Goal: Transaction & Acquisition: Subscribe to service/newsletter

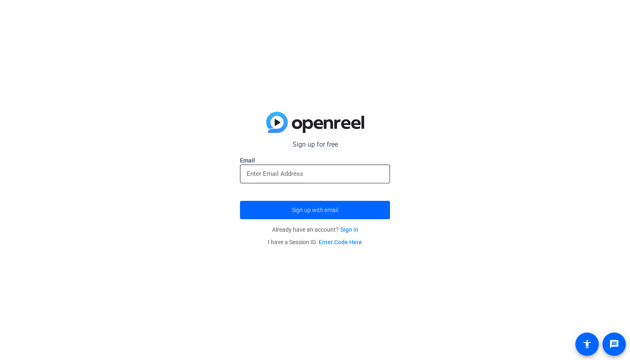
click at [306, 174] on input "email" at bounding box center [315, 174] width 137 height 10
click at [301, 172] on input "email" at bounding box center [315, 174] width 137 height 10
paste input "[EMAIL_ADDRESS][DOMAIN_NAME]"
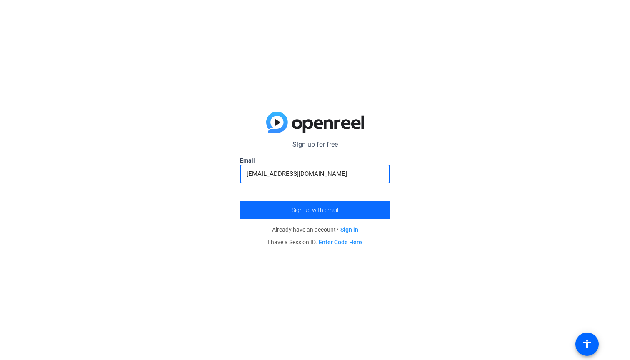
type input "[EMAIL_ADDRESS][DOMAIN_NAME]"
click at [312, 206] on span "submit" at bounding box center [315, 210] width 150 height 20
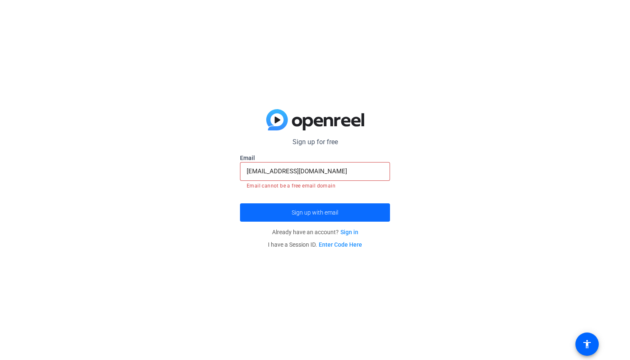
click at [314, 212] on span "Sign up with email" at bounding box center [314, 212] width 47 height 0
drag, startPoint x: 321, startPoint y: 173, endPoint x: 223, endPoint y: 174, distance: 98.3
click at [222, 175] on div "Sign up for free Email [EMAIL_ADDRESS][DOMAIN_NAME] Email cannot be a free emai…" at bounding box center [315, 180] width 630 height 360
click at [302, 212] on span "Sign up with email" at bounding box center [314, 212] width 47 height 0
click at [349, 232] on link "Sign in" at bounding box center [349, 232] width 18 height 7
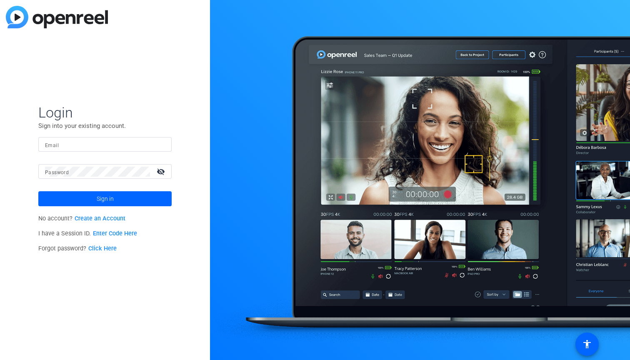
click at [99, 217] on link "Create an Account" at bounding box center [100, 218] width 51 height 7
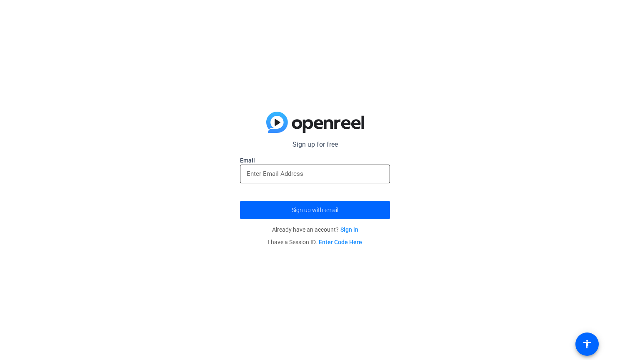
click at [259, 172] on input "email" at bounding box center [315, 174] width 137 height 10
paste input "mellowonce1@gmail.com"
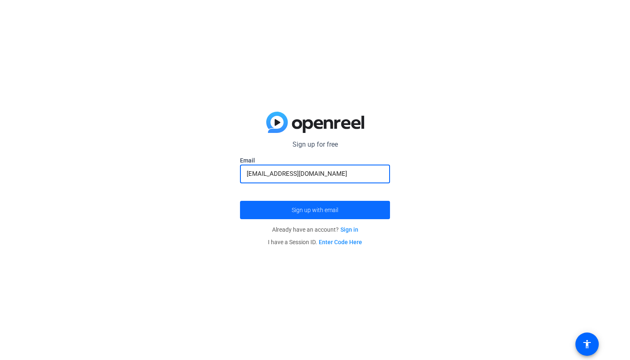
click at [322, 214] on span "submit" at bounding box center [315, 210] width 150 height 20
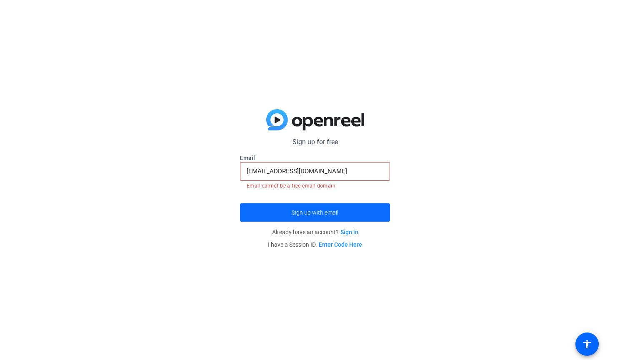
click at [322, 212] on span "Sign up with email" at bounding box center [314, 212] width 47 height 0
click at [304, 167] on input "mellowonce1@gmail.com" at bounding box center [315, 171] width 137 height 10
paste input "ahaurpraveen0"
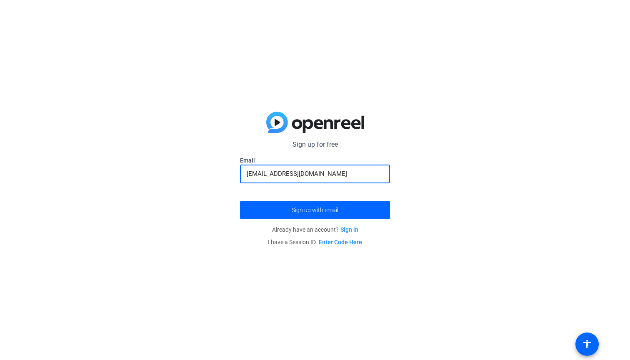
type input "[EMAIL_ADDRESS][DOMAIN_NAME]"
click at [310, 182] on div "[EMAIL_ADDRESS][DOMAIN_NAME]" at bounding box center [315, 173] width 137 height 19
click at [307, 210] on span "Sign up with email" at bounding box center [314, 210] width 47 height 0
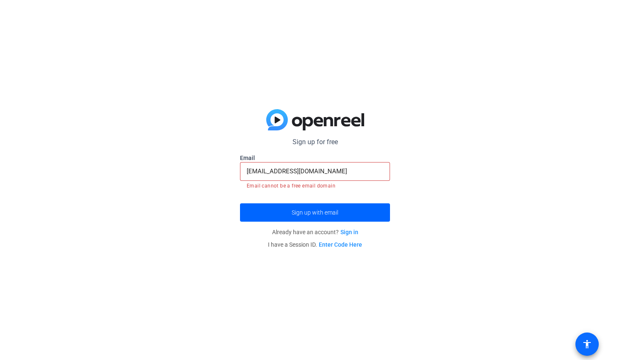
click at [589, 343] on mat-icon "accessibility" at bounding box center [587, 344] width 10 height 10
click at [585, 345] on mat-icon "accessibility" at bounding box center [587, 344] width 10 height 10
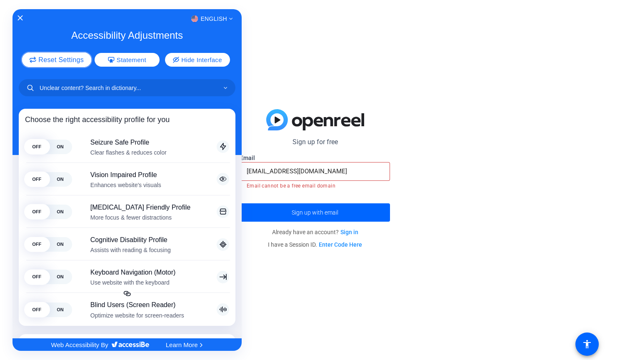
click at [69, 61] on span "Reset Settings" at bounding box center [60, 59] width 45 height 7
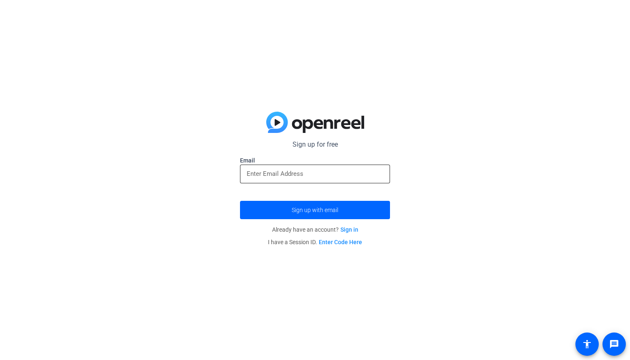
click at [252, 171] on input "email" at bounding box center [315, 174] width 137 height 10
paste input "[EMAIL_ADDRESS][DOMAIN_NAME]"
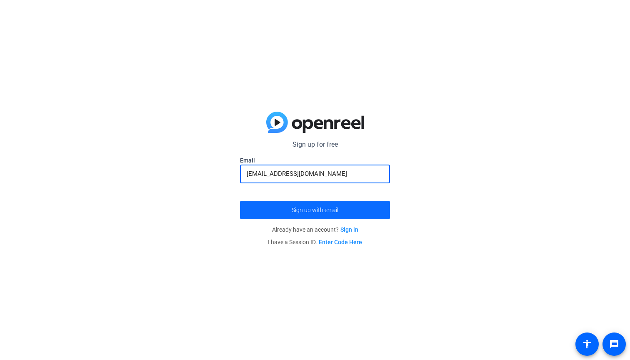
type input "[EMAIL_ADDRESS][DOMAIN_NAME]"
click at [287, 206] on span "submit" at bounding box center [315, 210] width 150 height 20
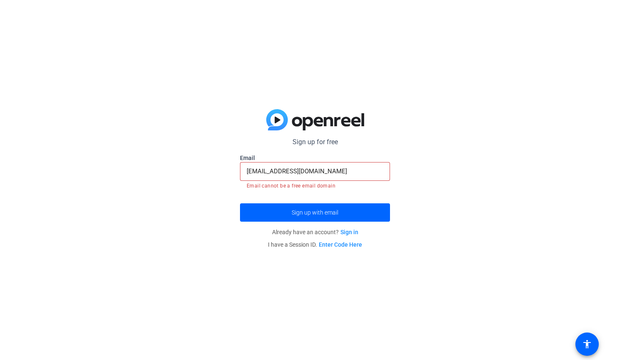
click at [329, 246] on link "Enter Code Here" at bounding box center [340, 244] width 43 height 7
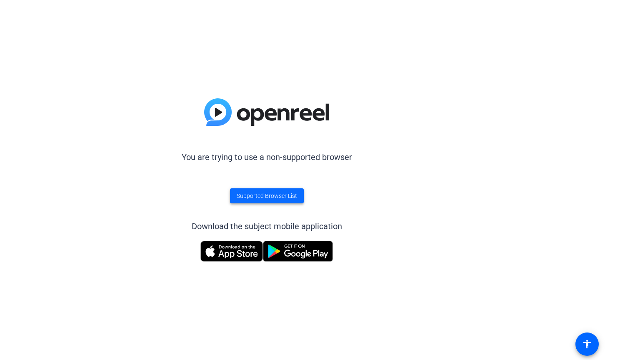
click at [273, 198] on span "Supported Browser List" at bounding box center [267, 196] width 60 height 9
